Goal: Transaction & Acquisition: Purchase product/service

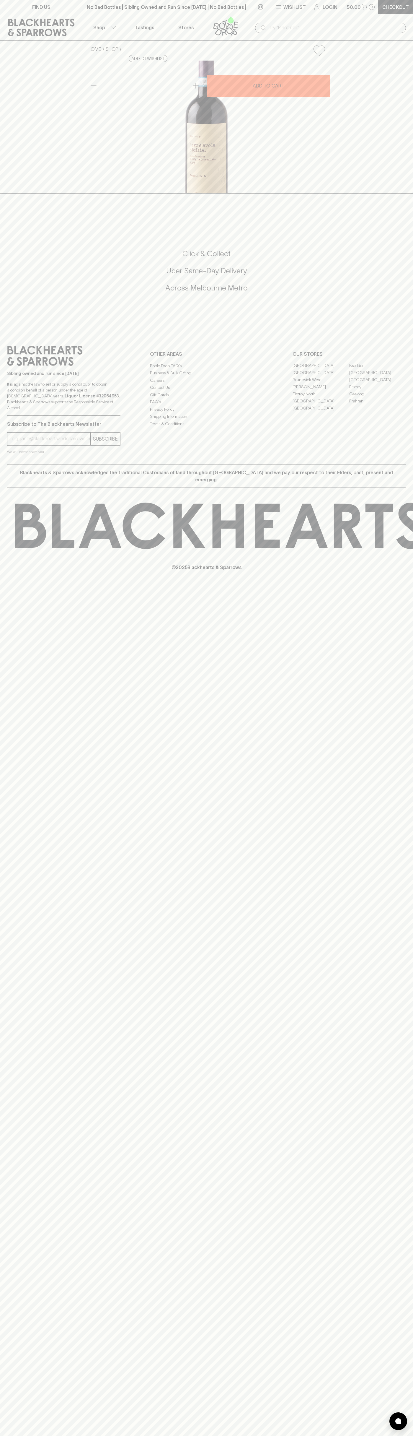
click at [339, 11] on link "Login" at bounding box center [325, 7] width 35 height 14
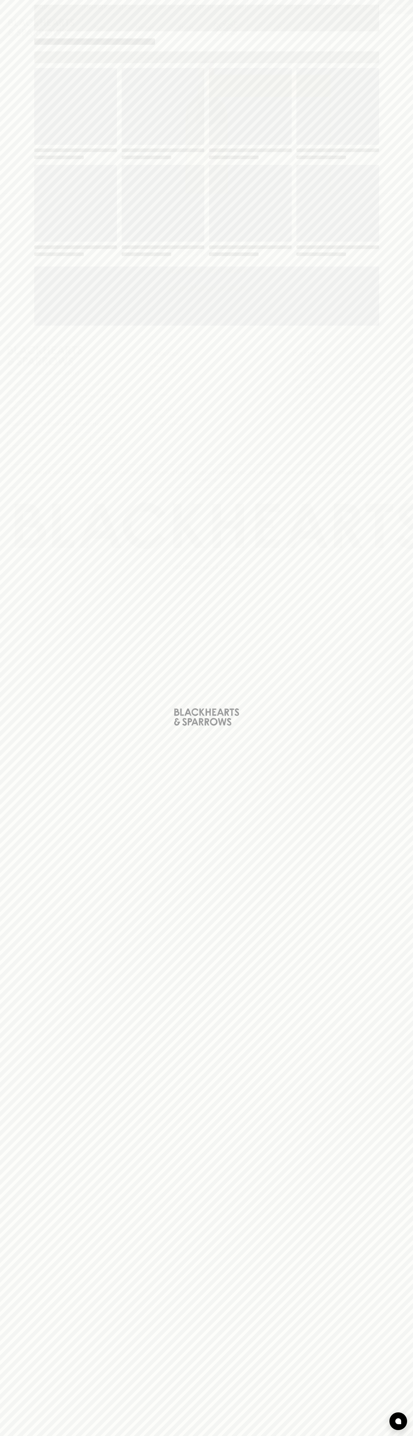
click at [201, 1436] on html "FIND US | No Bad Bottles | Sibling Owned and Run Since [DATE] | No Bad Bottles …" at bounding box center [206, 718] width 413 height 1436
click at [12, 886] on div "Loading" at bounding box center [206, 718] width 413 height 1436
